Goal: Task Accomplishment & Management: Manage account settings

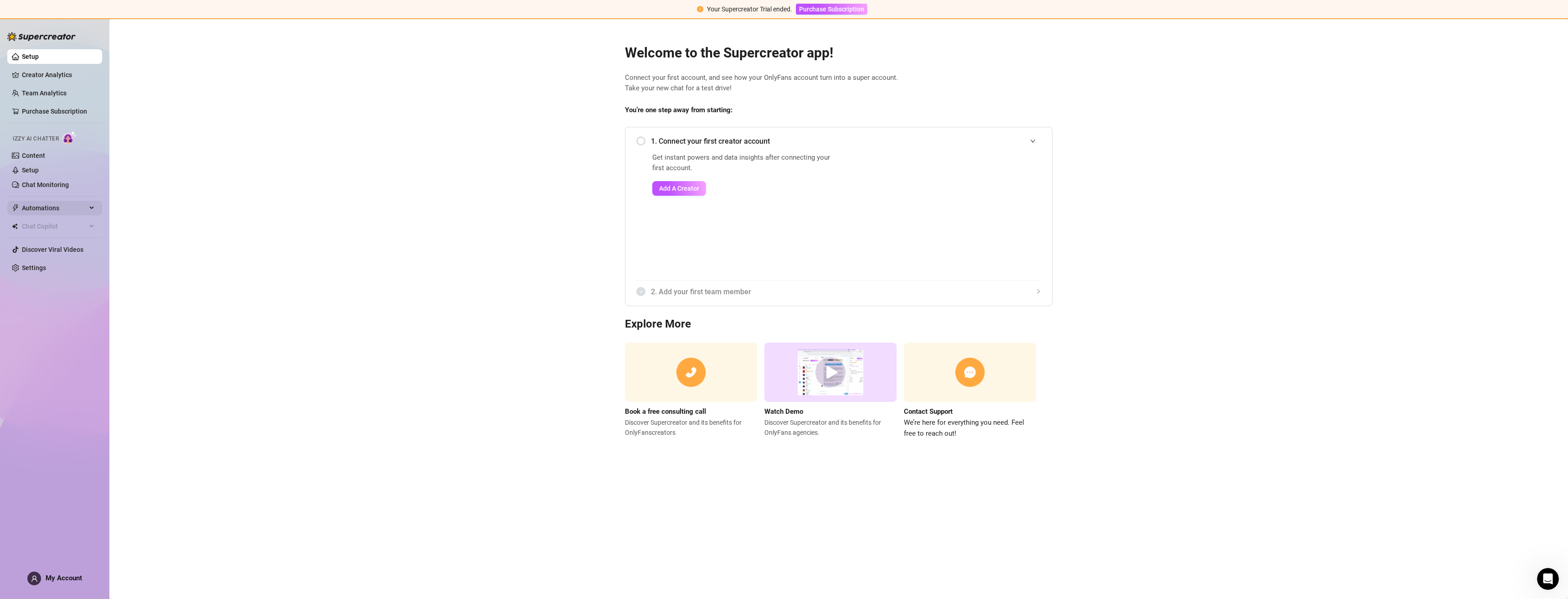
click at [91, 205] on div "Automations" at bounding box center [55, 208] width 95 height 14
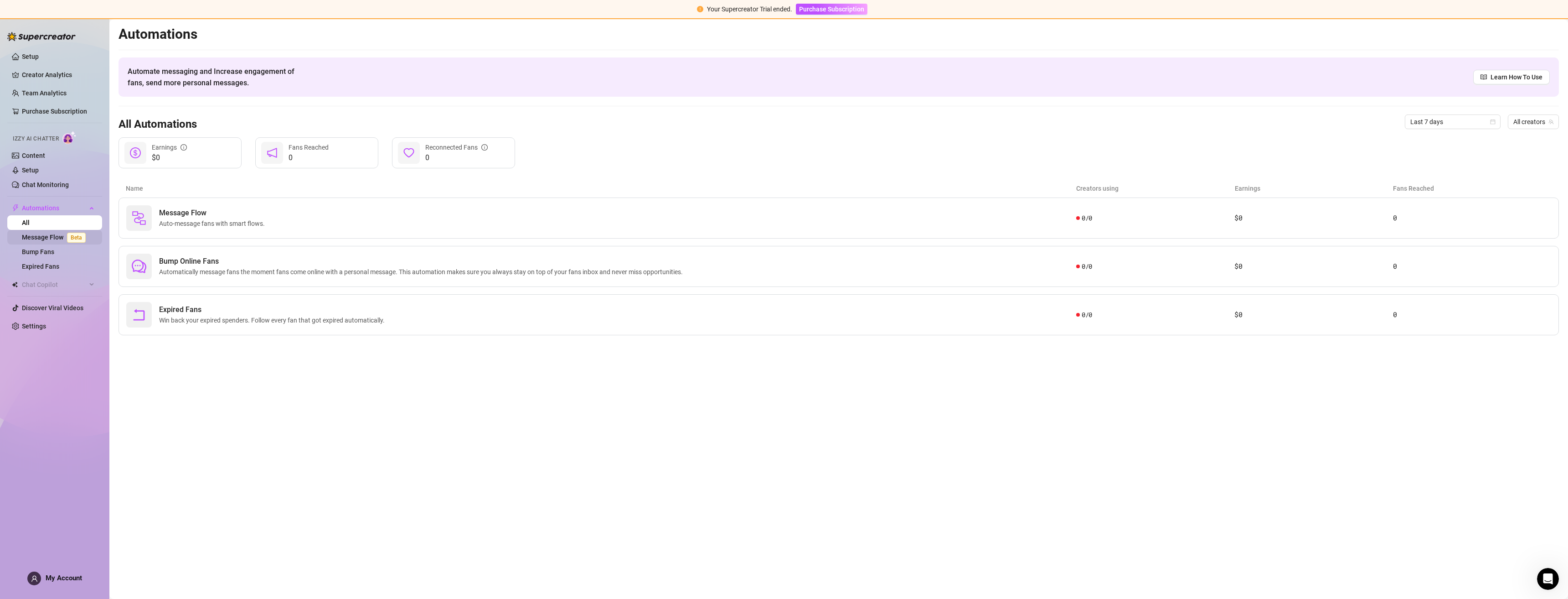
click at [55, 234] on link "Message Flow Beta" at bounding box center [55, 237] width 67 height 7
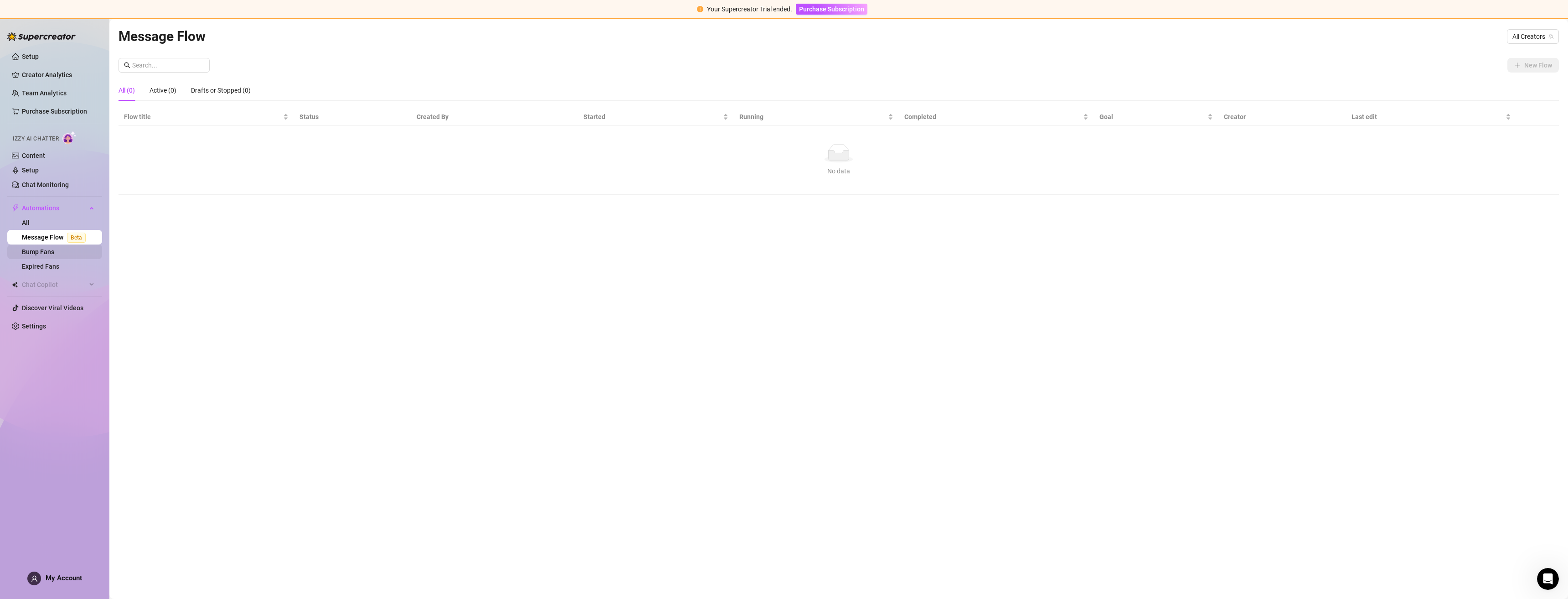
click at [51, 250] on link "Bump Fans" at bounding box center [38, 252] width 32 height 7
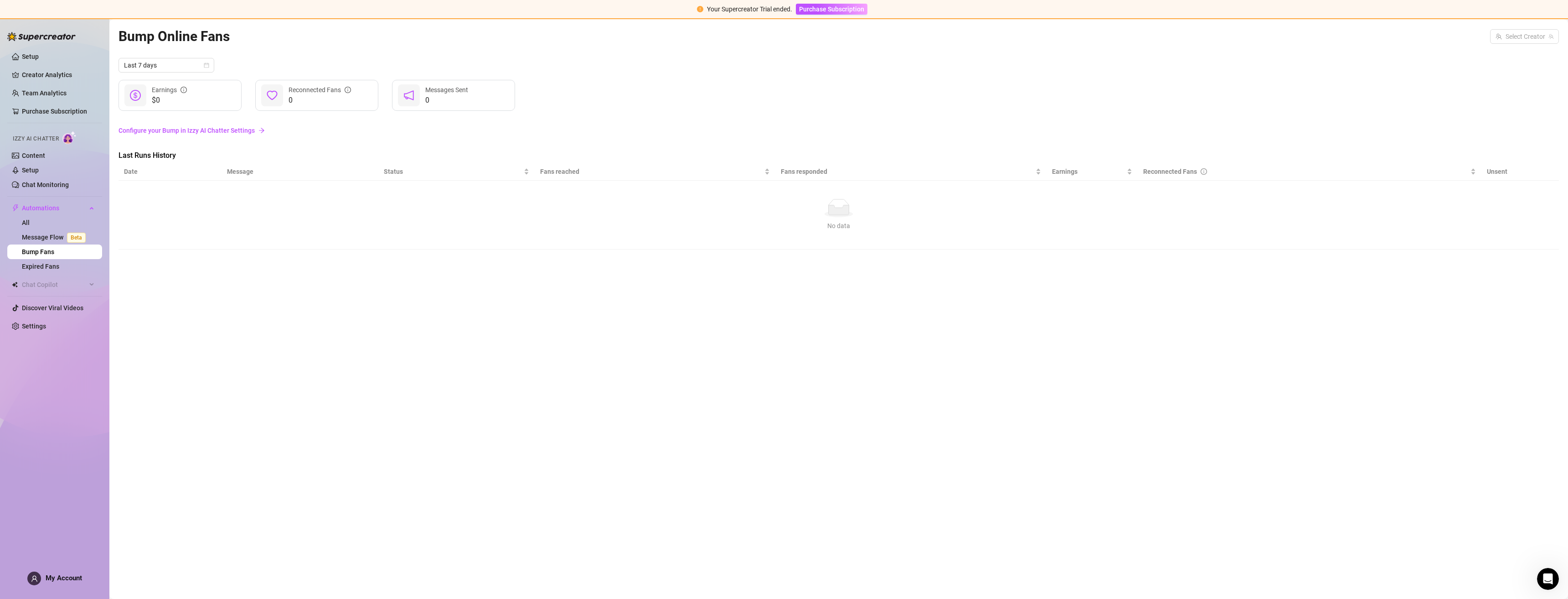
click at [845, 3] on div "Your Supercreator Trial ended. Purchase Subscription" at bounding box center [784, 9] width 1568 height 19
click at [827, 13] on button "Purchase Subscription" at bounding box center [832, 9] width 72 height 11
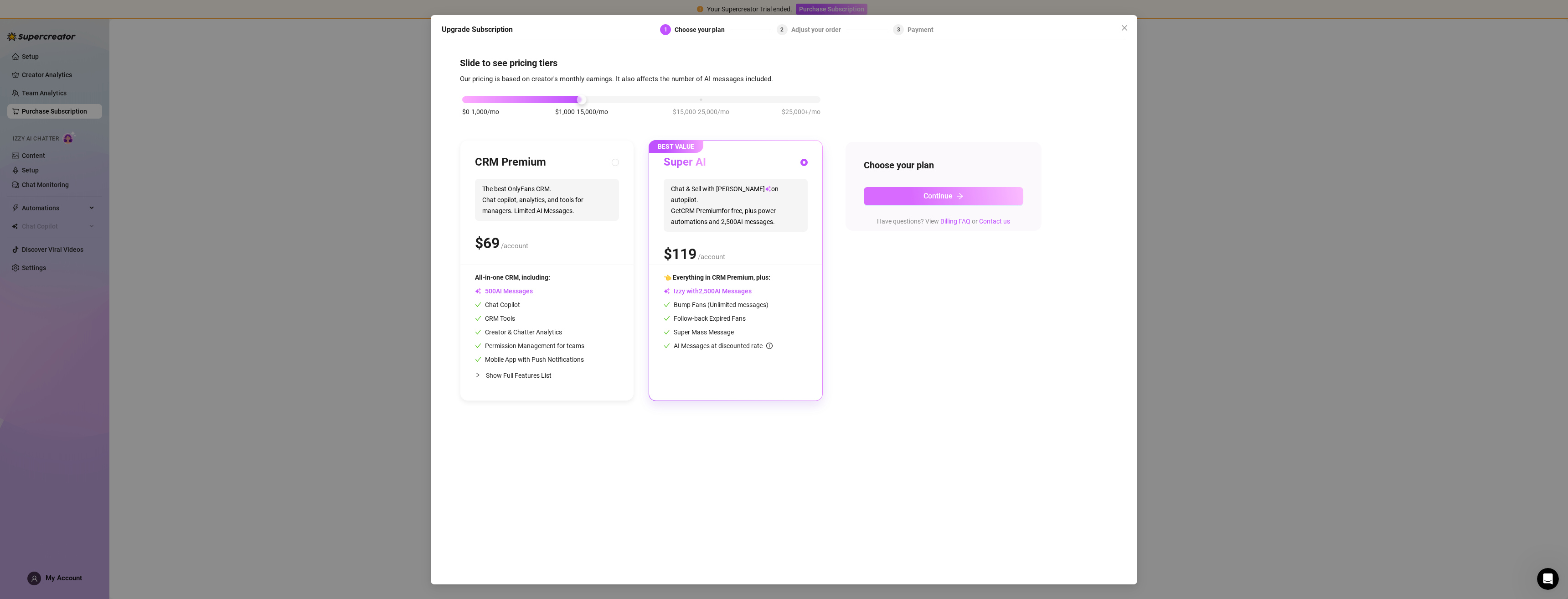
click at [914, 196] on button "Continue" at bounding box center [944, 195] width 160 height 18
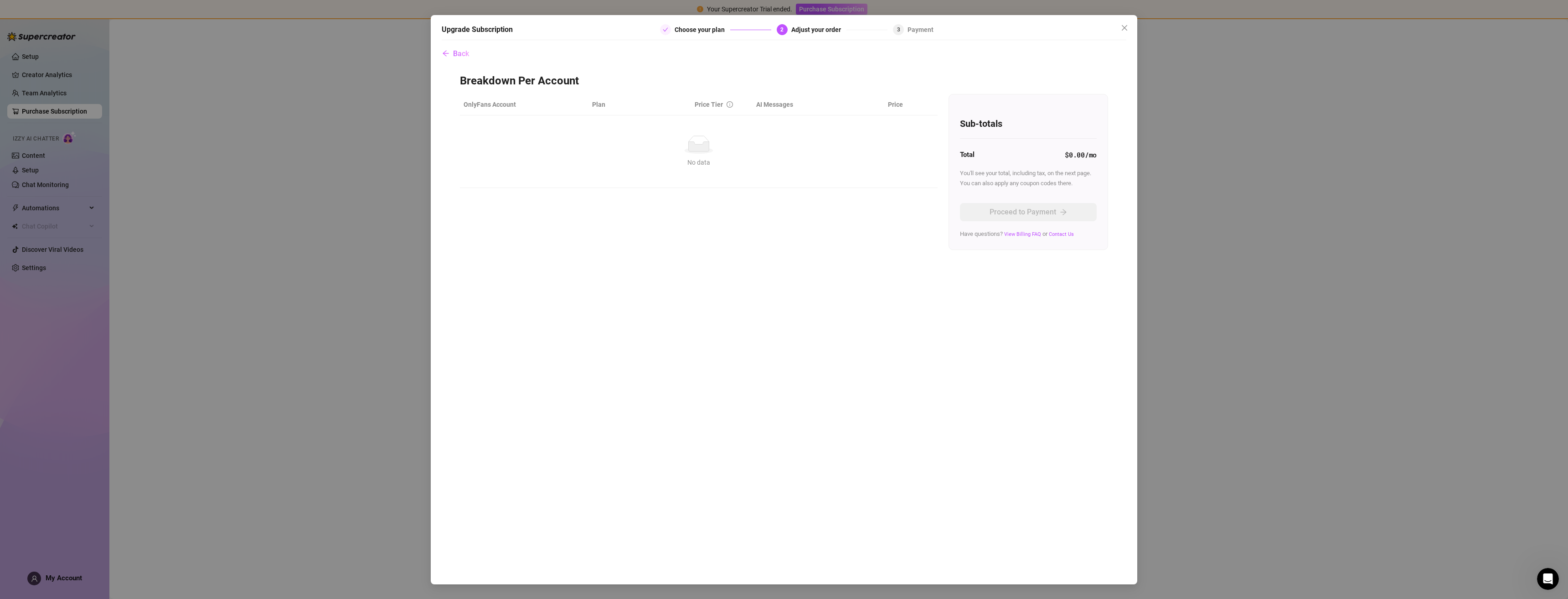
click at [697, 153] on ellipse at bounding box center [699, 150] width 29 height 6
click at [458, 55] on span "Back" at bounding box center [461, 54] width 16 height 9
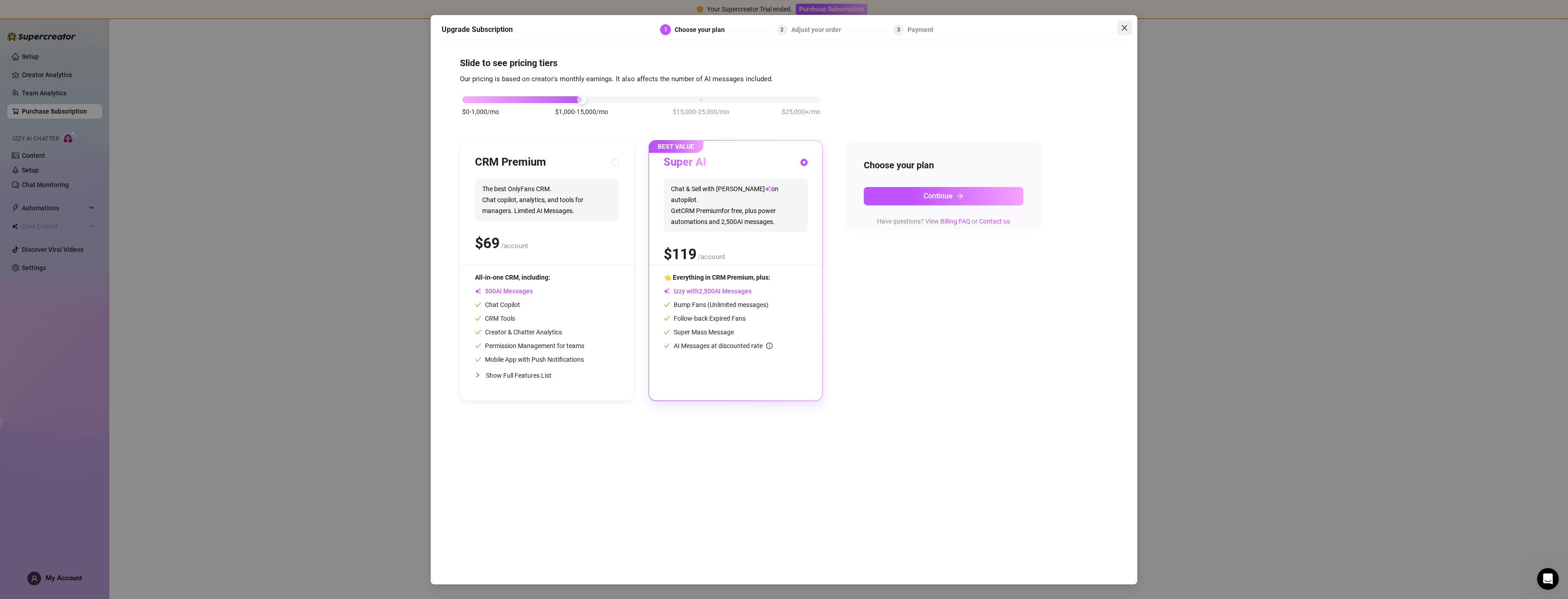
click at [1127, 24] on icon "close" at bounding box center [1124, 28] width 7 height 7
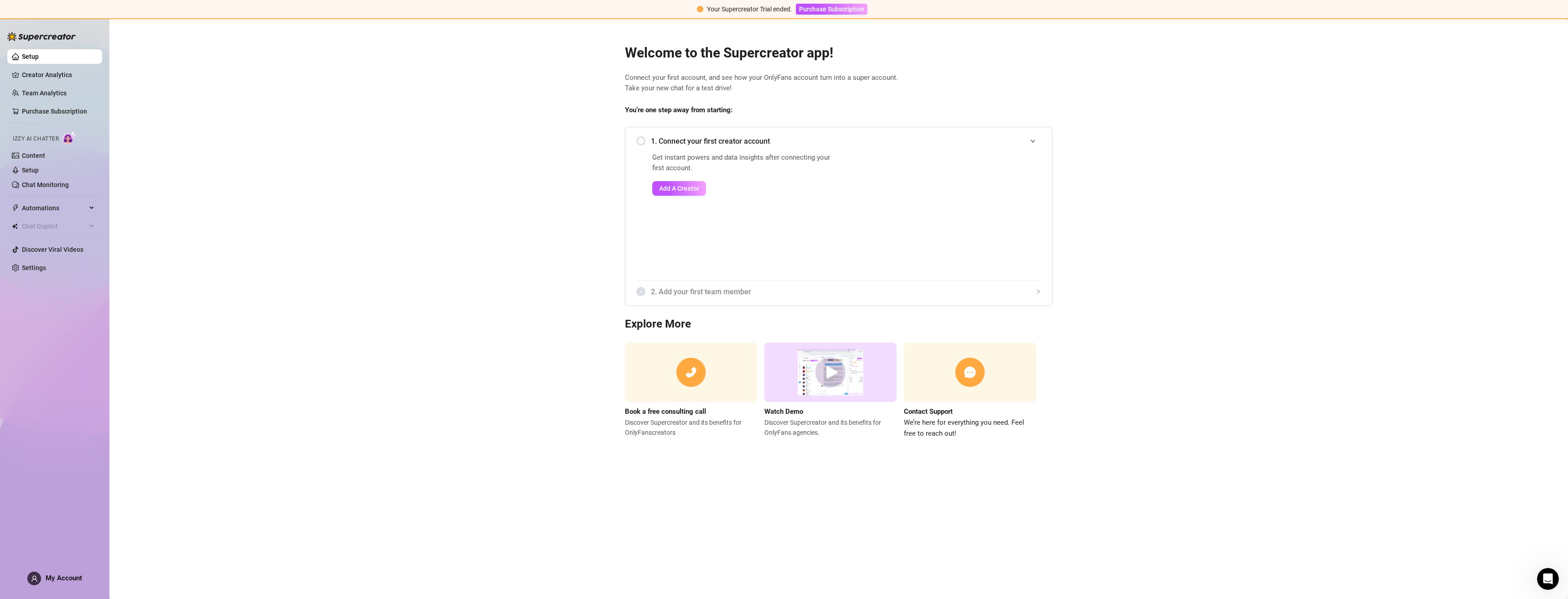
click at [641, 139] on div "1. Connect your first creator account" at bounding box center [839, 141] width 405 height 22
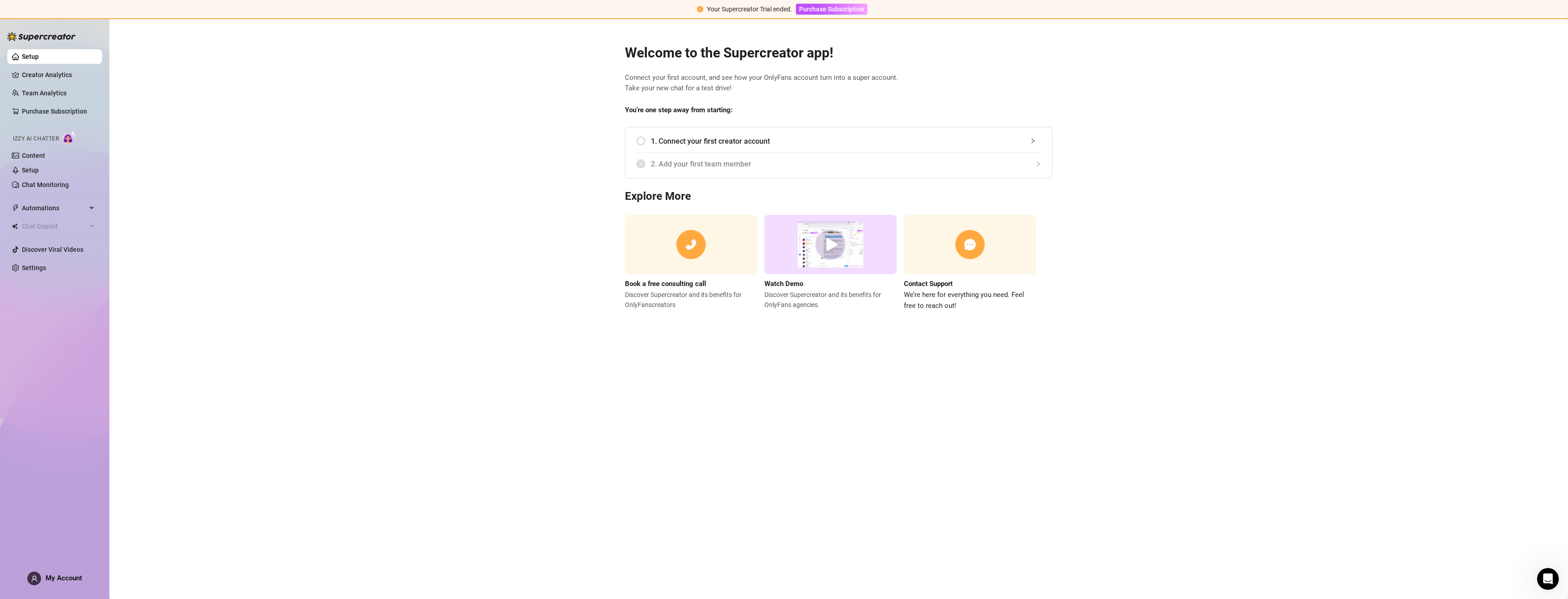
click at [643, 142] on div "1. Connect your first creator account" at bounding box center [839, 141] width 405 height 22
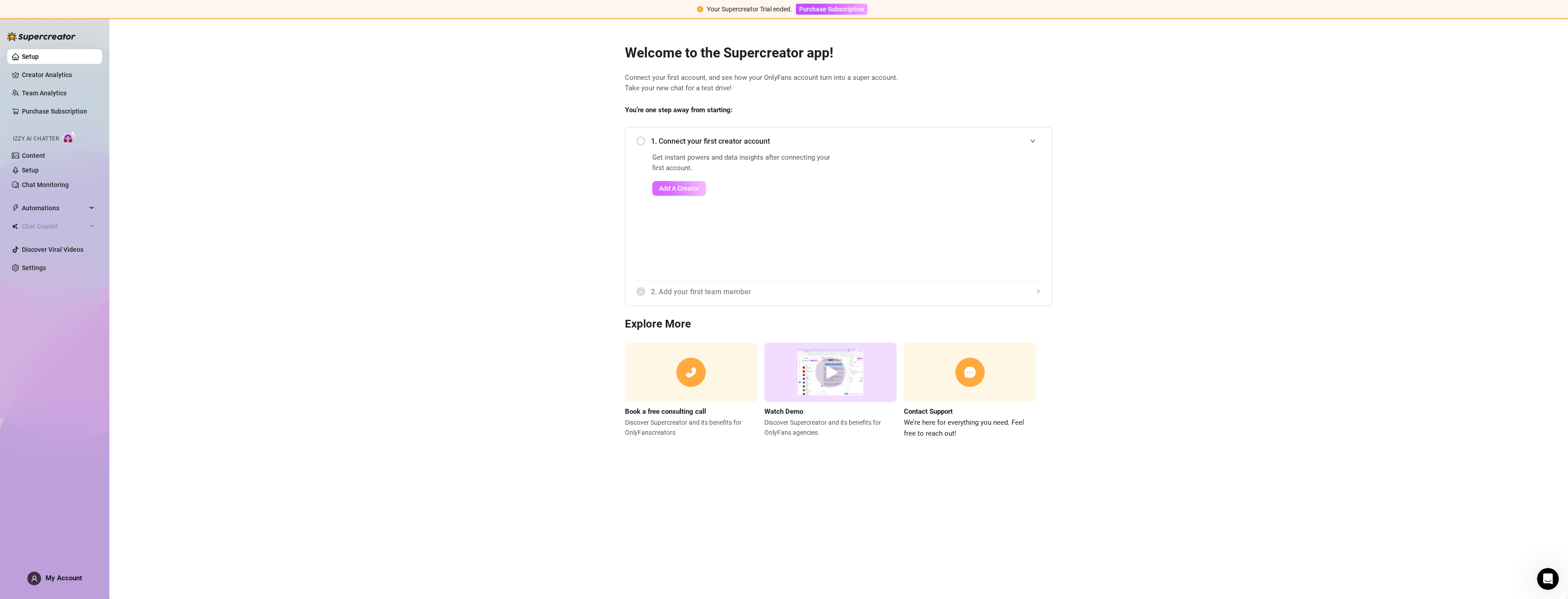
click at [685, 187] on span "Add A Creator" at bounding box center [679, 188] width 40 height 7
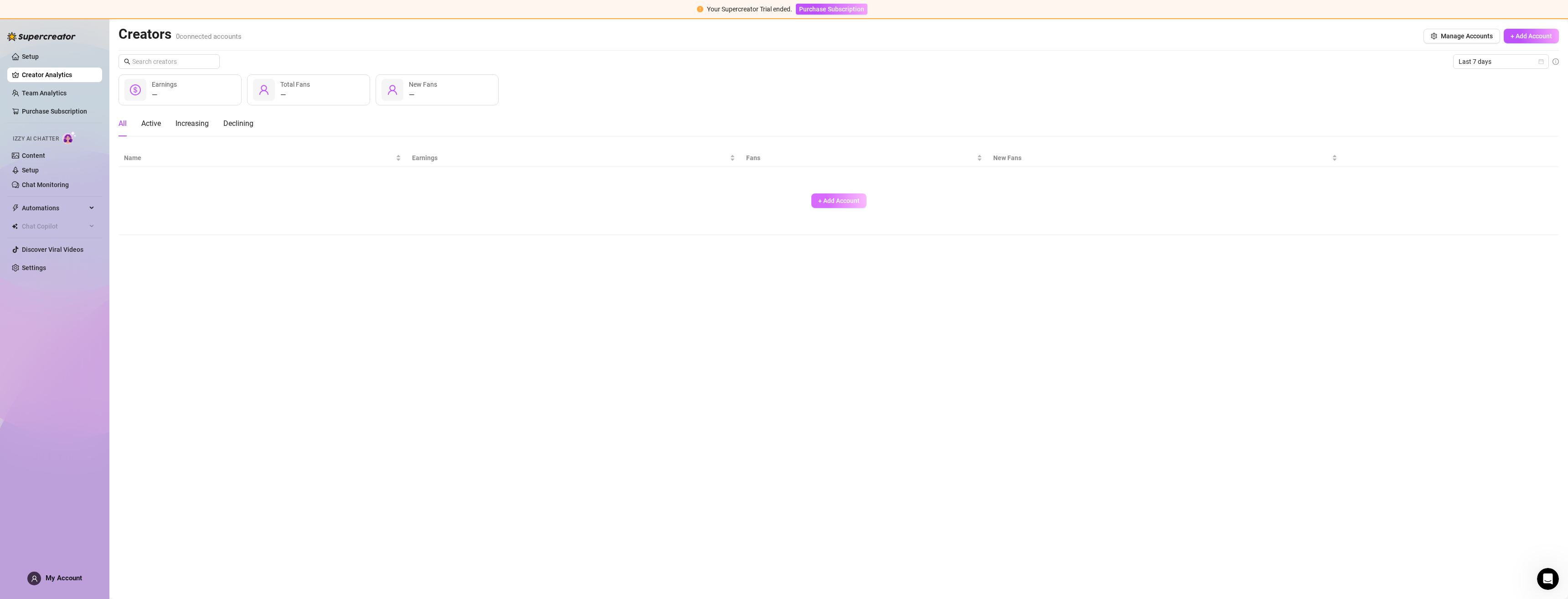
click at [815, 204] on button "+ Add Account" at bounding box center [839, 201] width 56 height 14
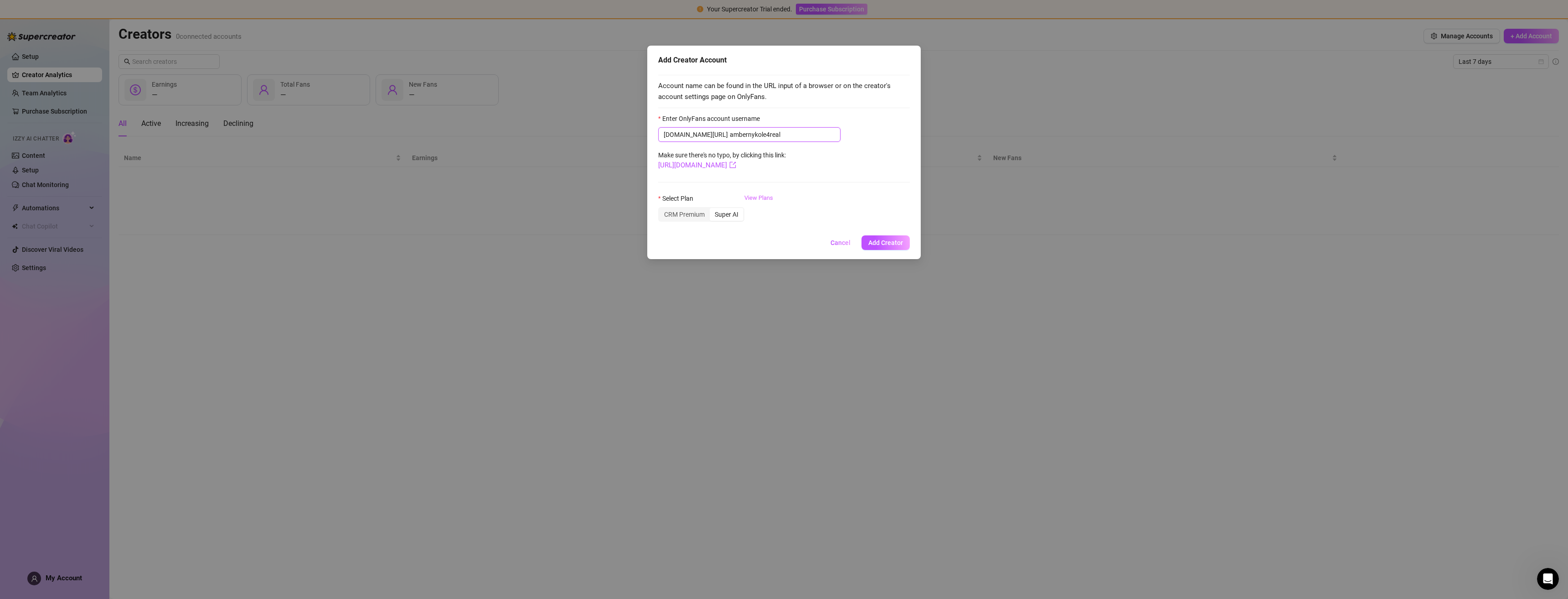
type input "ambernykole4real"
click at [756, 200] on link "View Plans" at bounding box center [758, 212] width 29 height 37
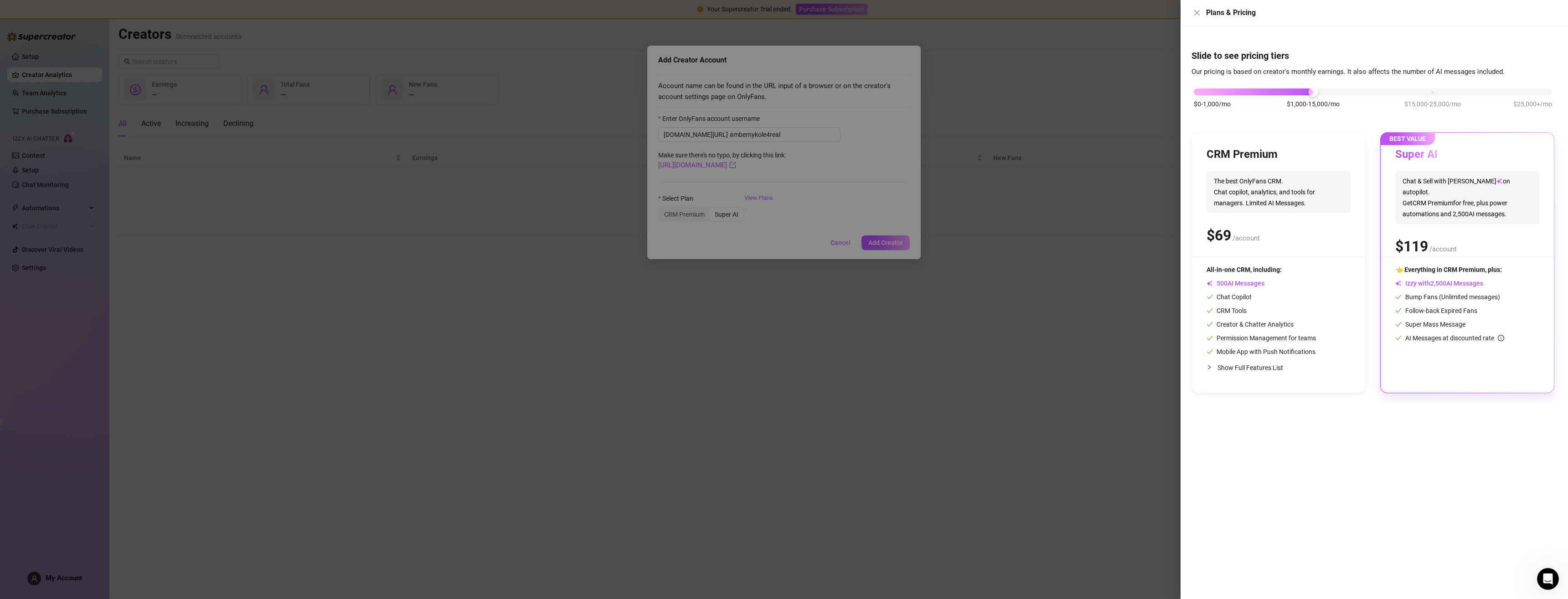
click at [732, 213] on div at bounding box center [784, 300] width 1568 height 599
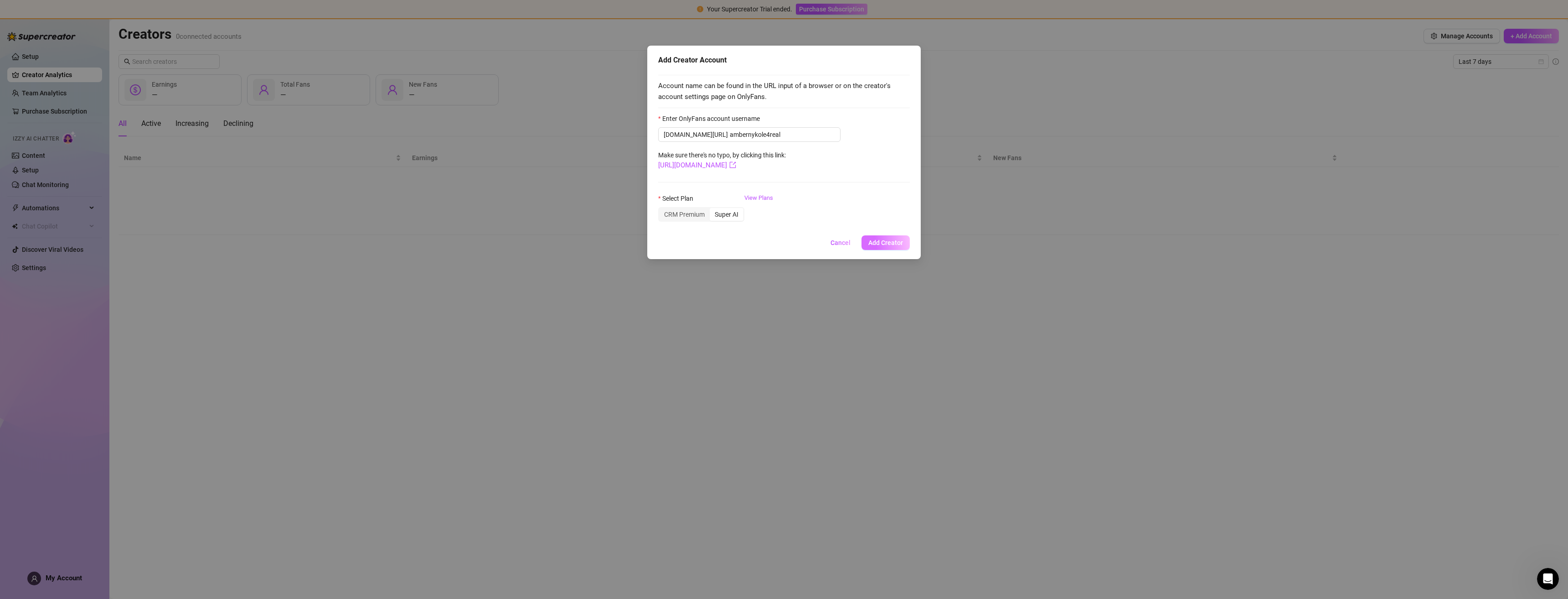
click at [888, 241] on span "Add Creator" at bounding box center [886, 242] width 35 height 7
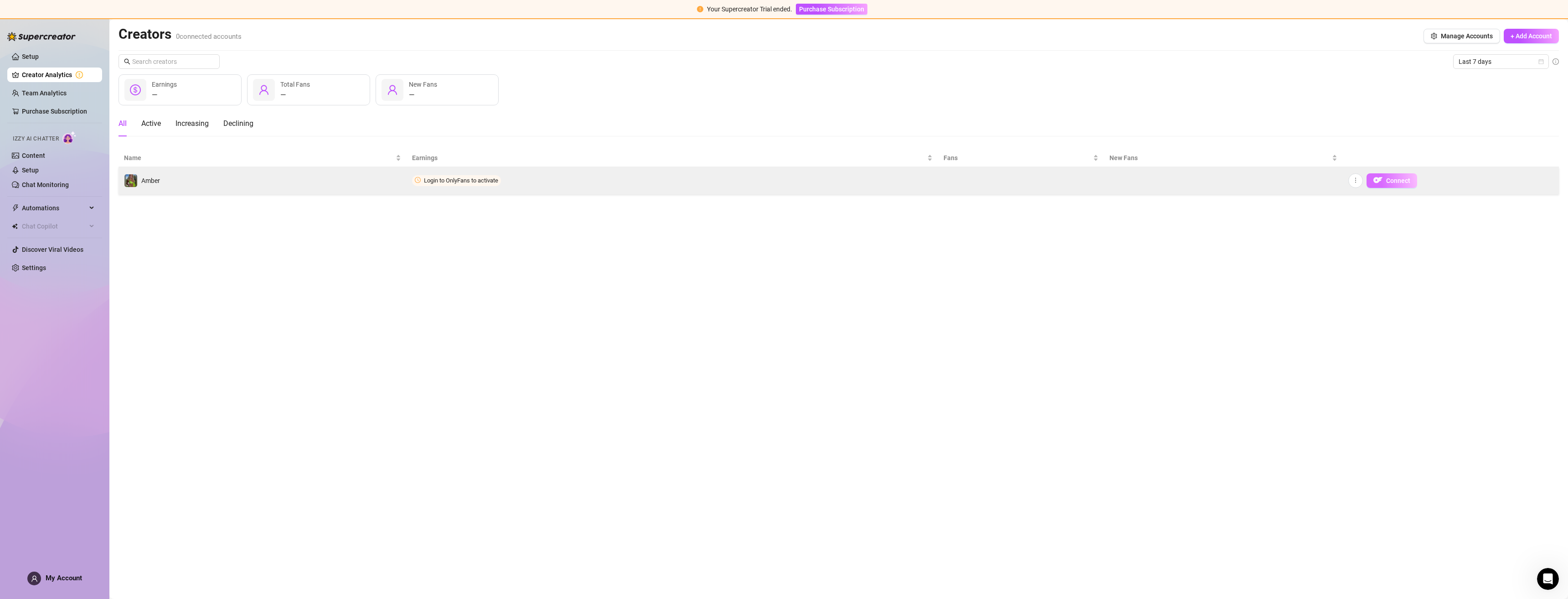
click at [1395, 178] on span "Connect" at bounding box center [1398, 180] width 24 height 7
click at [1355, 183] on span "button" at bounding box center [1356, 180] width 6 height 7
click at [1391, 183] on span "Connect" at bounding box center [1398, 180] width 24 height 7
click at [1389, 185] on button "Connect" at bounding box center [1391, 180] width 50 height 14
click at [1387, 182] on span "Connect" at bounding box center [1398, 180] width 24 height 7
